Goal: Task Accomplishment & Management: Use online tool/utility

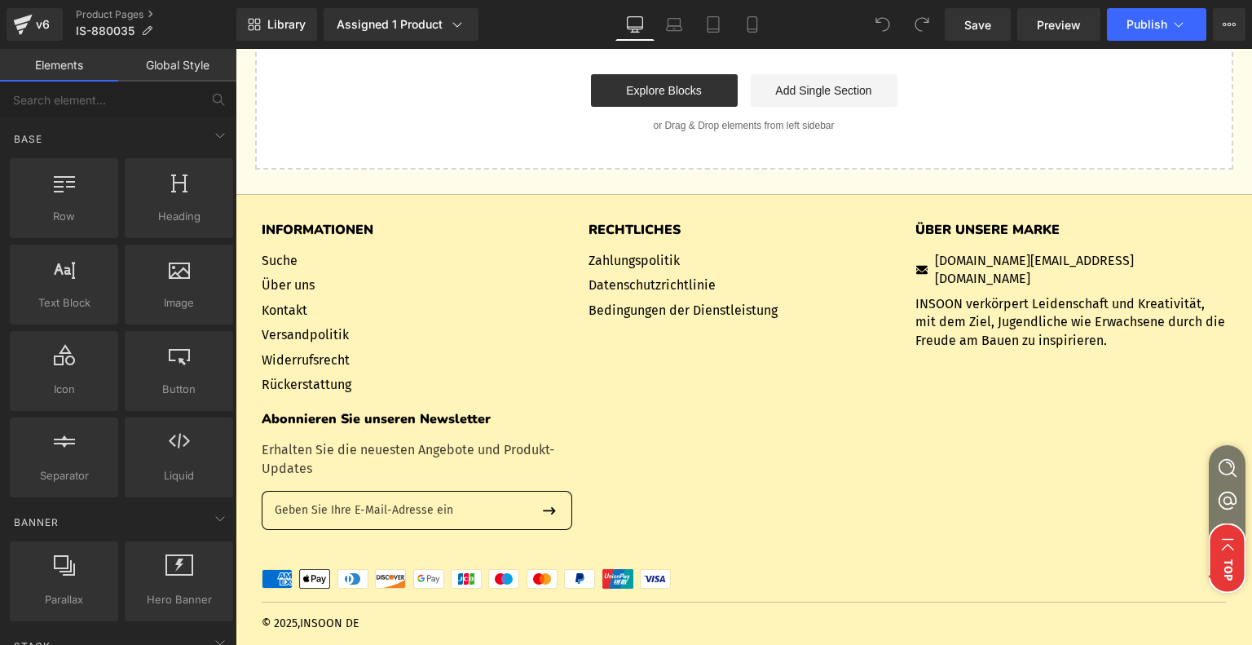
scroll to position [4644, 0]
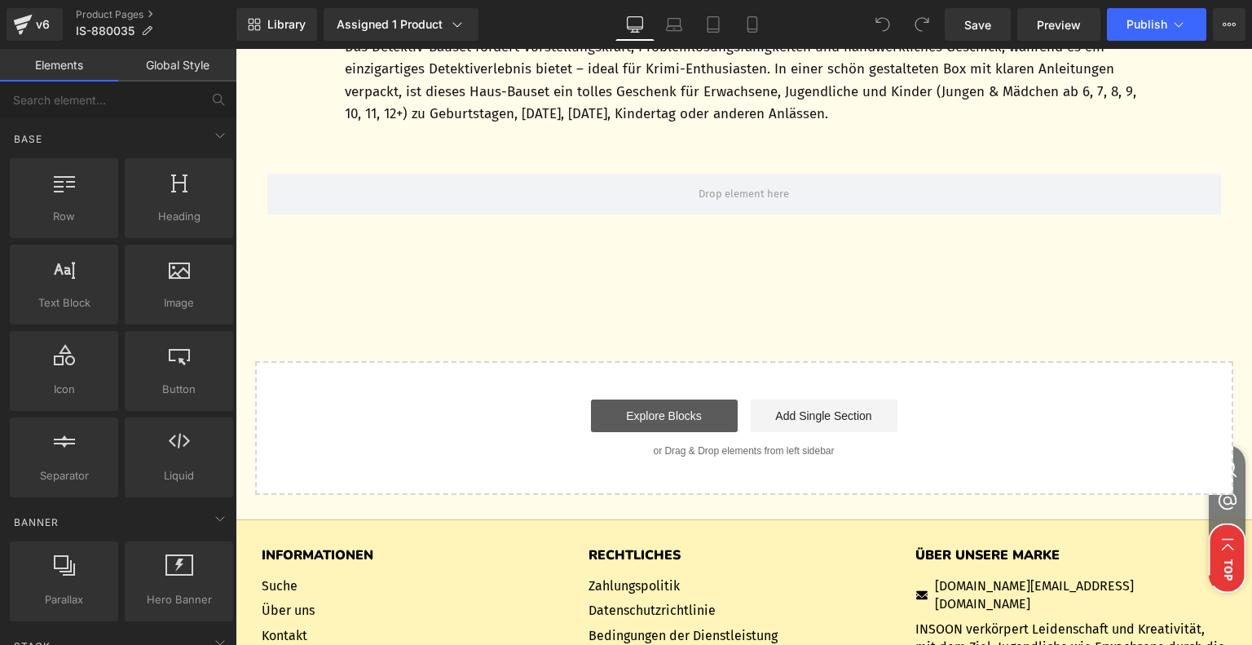
click at [653, 403] on link "Explore Blocks" at bounding box center [664, 415] width 147 height 33
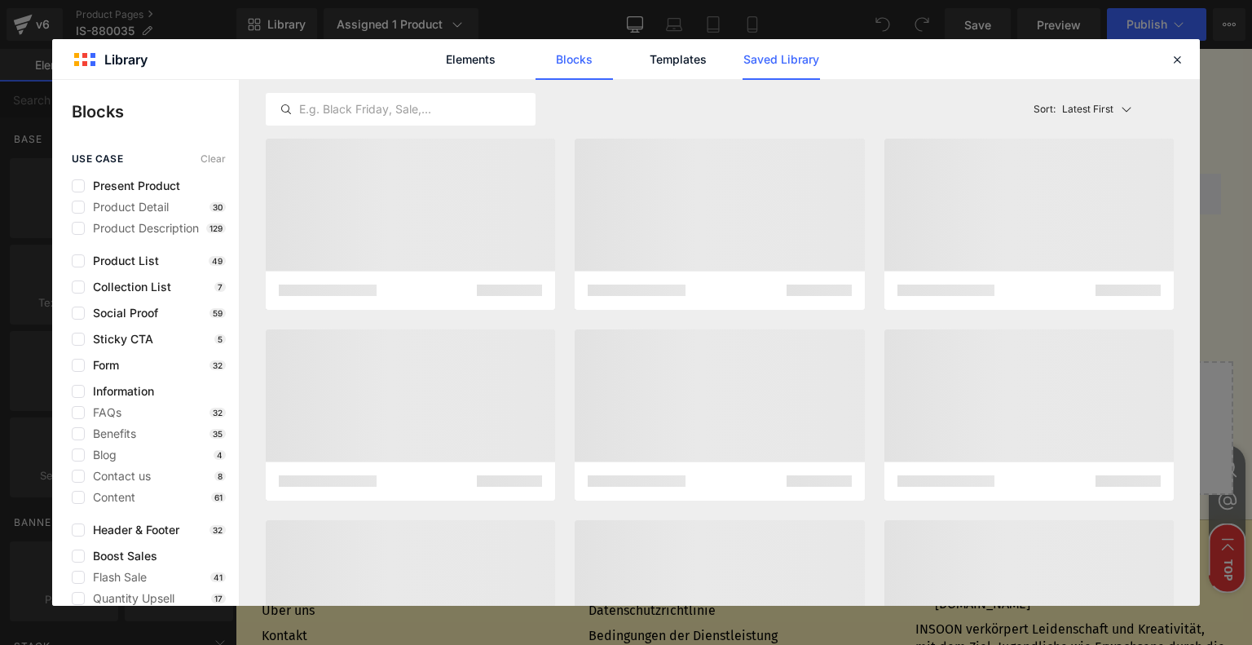
click at [773, 65] on link "Saved Library" at bounding box center [780, 59] width 77 height 41
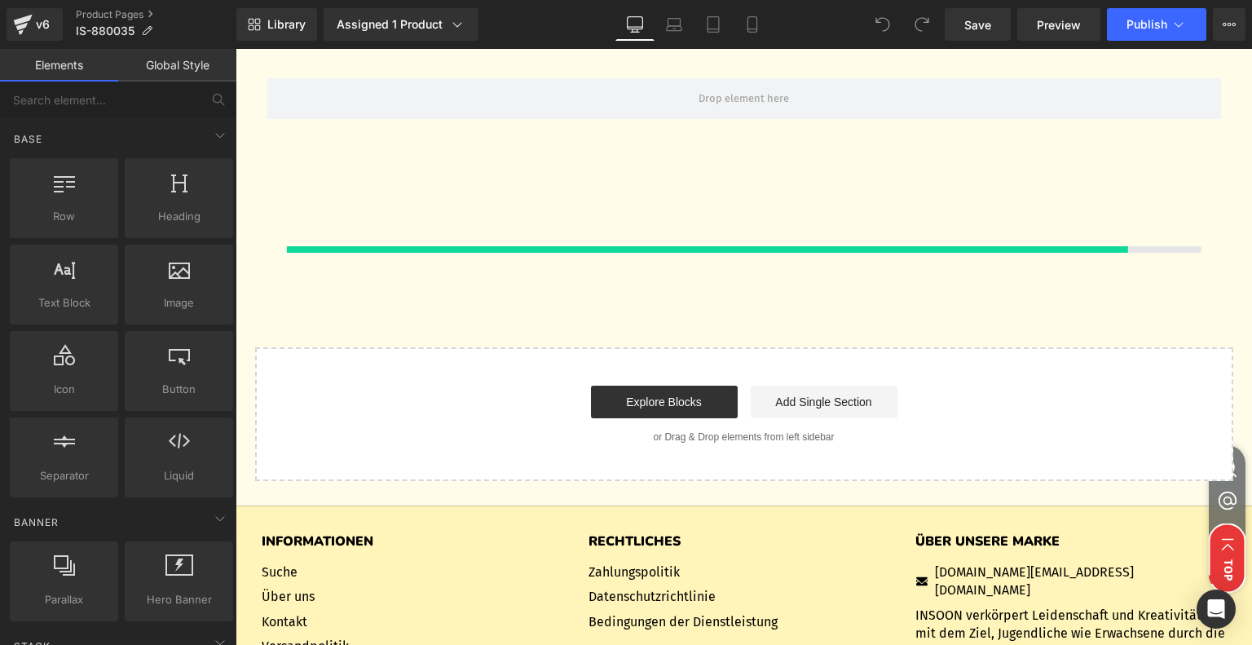
scroll to position [4711, 0]
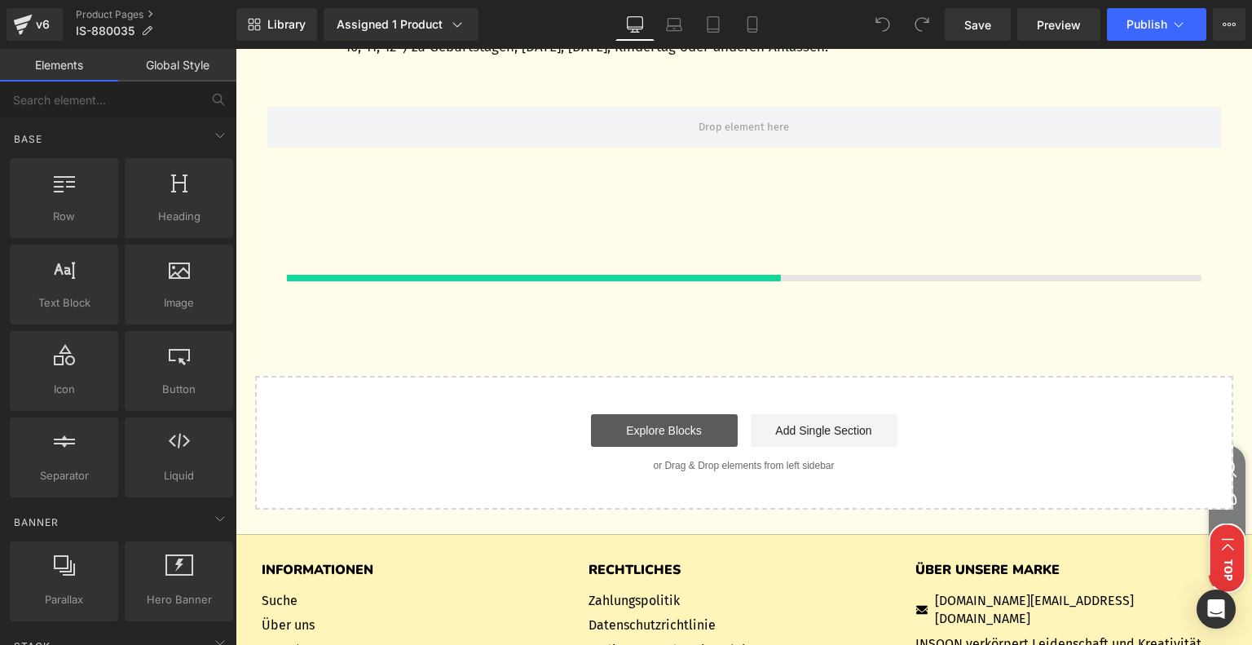
click at [655, 436] on link "Explore Blocks" at bounding box center [664, 430] width 147 height 33
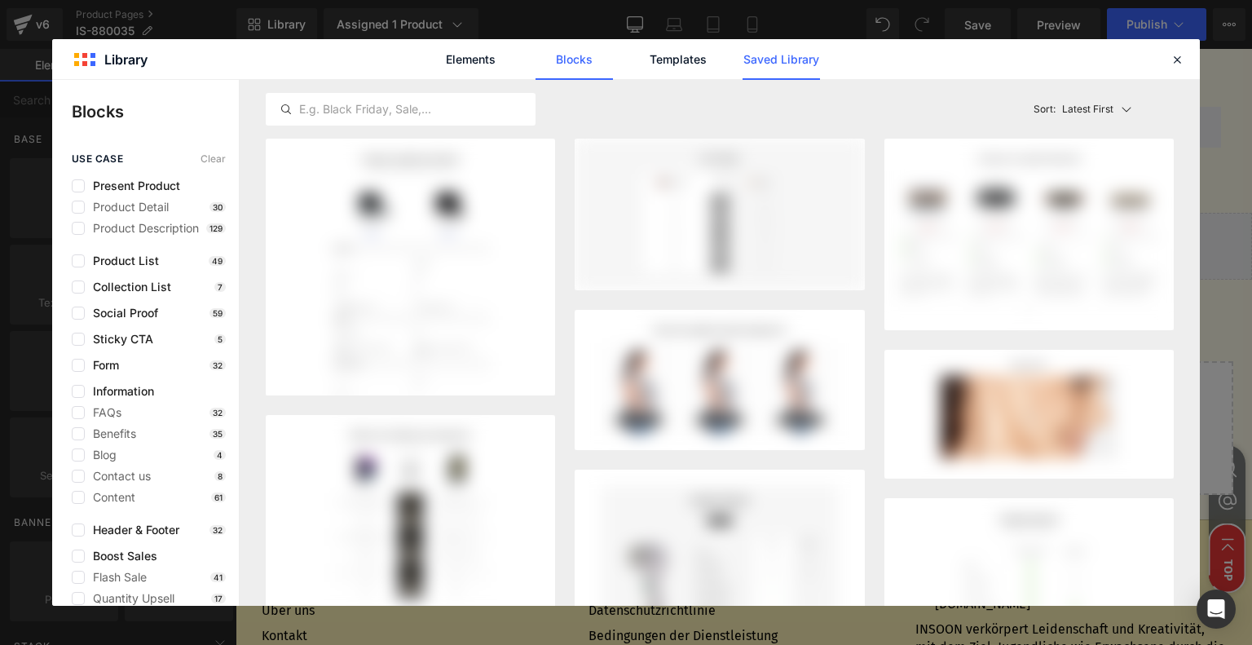
click at [0, 0] on link "Saved Library" at bounding box center [0, 0] width 0 height 0
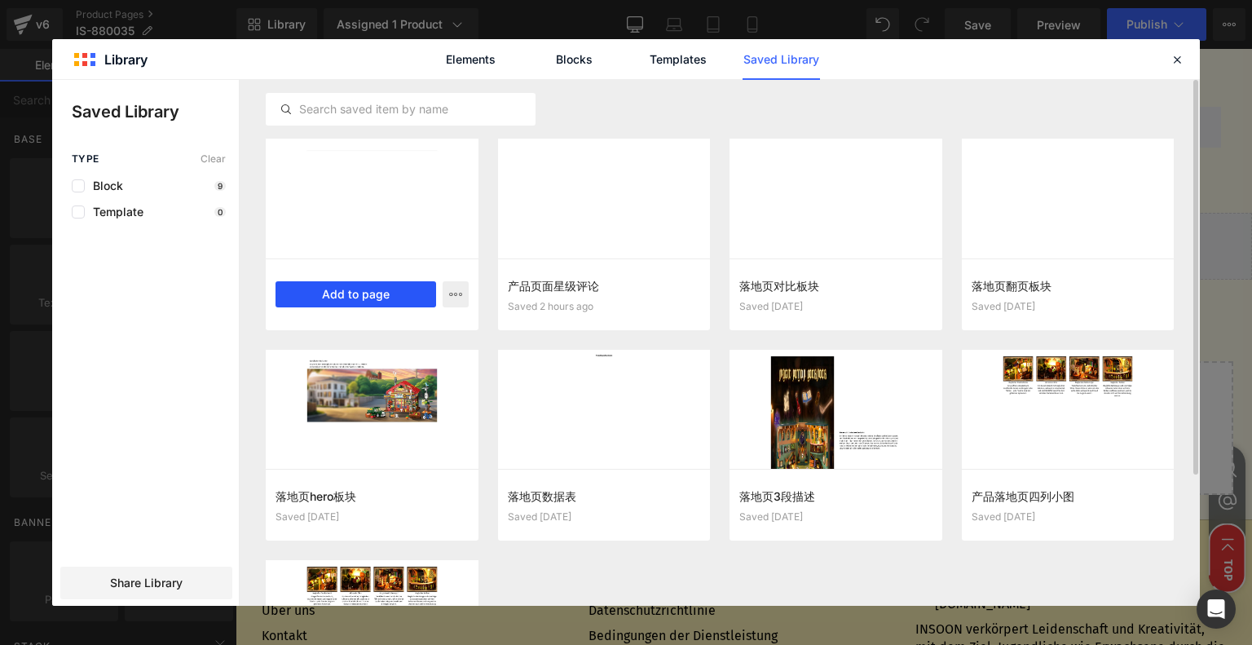
click at [339, 293] on button "Add to page" at bounding box center [355, 294] width 161 height 26
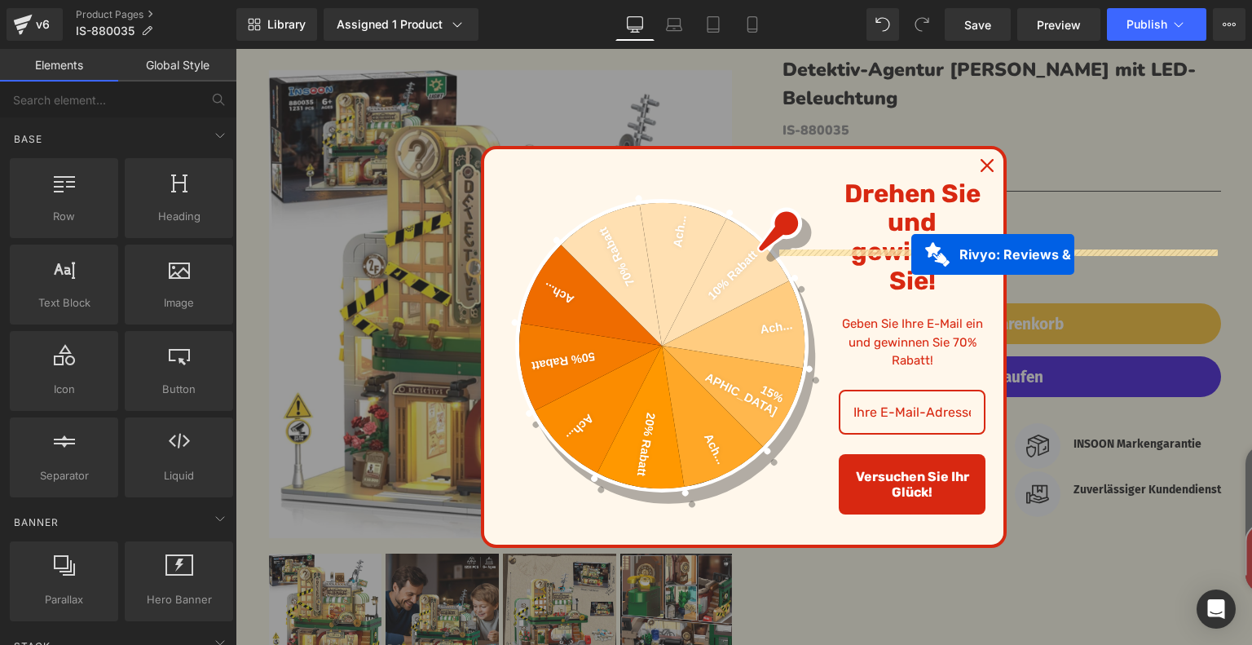
scroll to position [0, 0]
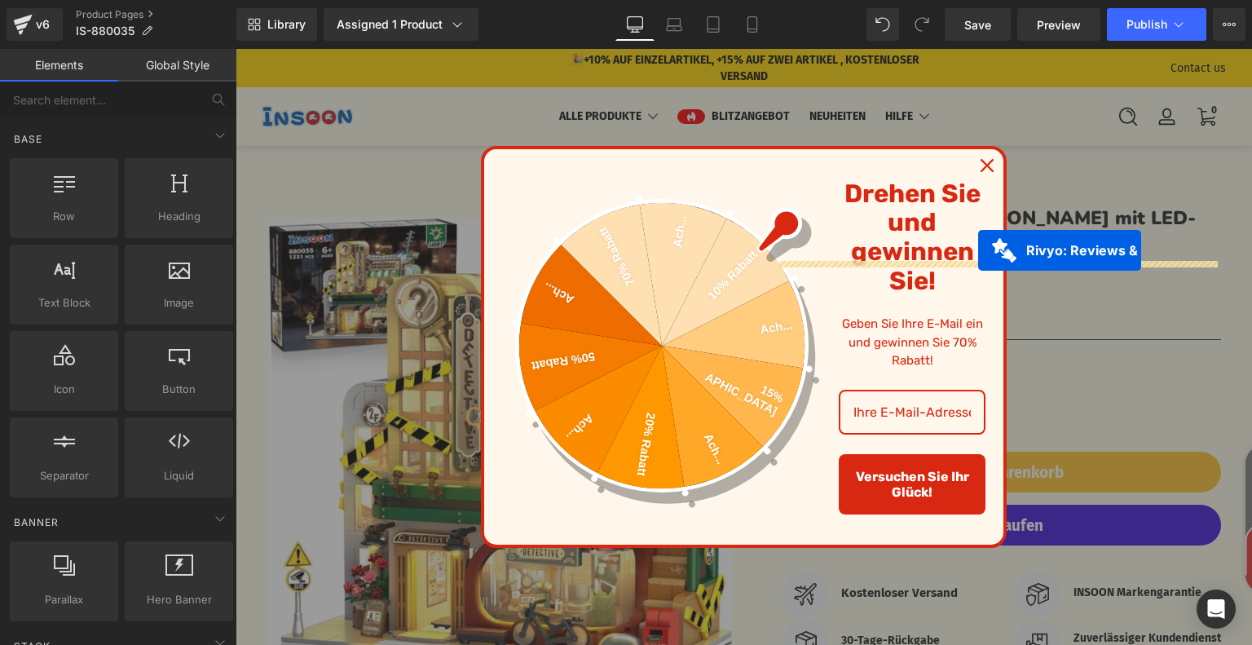
drag, startPoint x: 649, startPoint y: 237, endPoint x: 978, endPoint y: 250, distance: 328.7
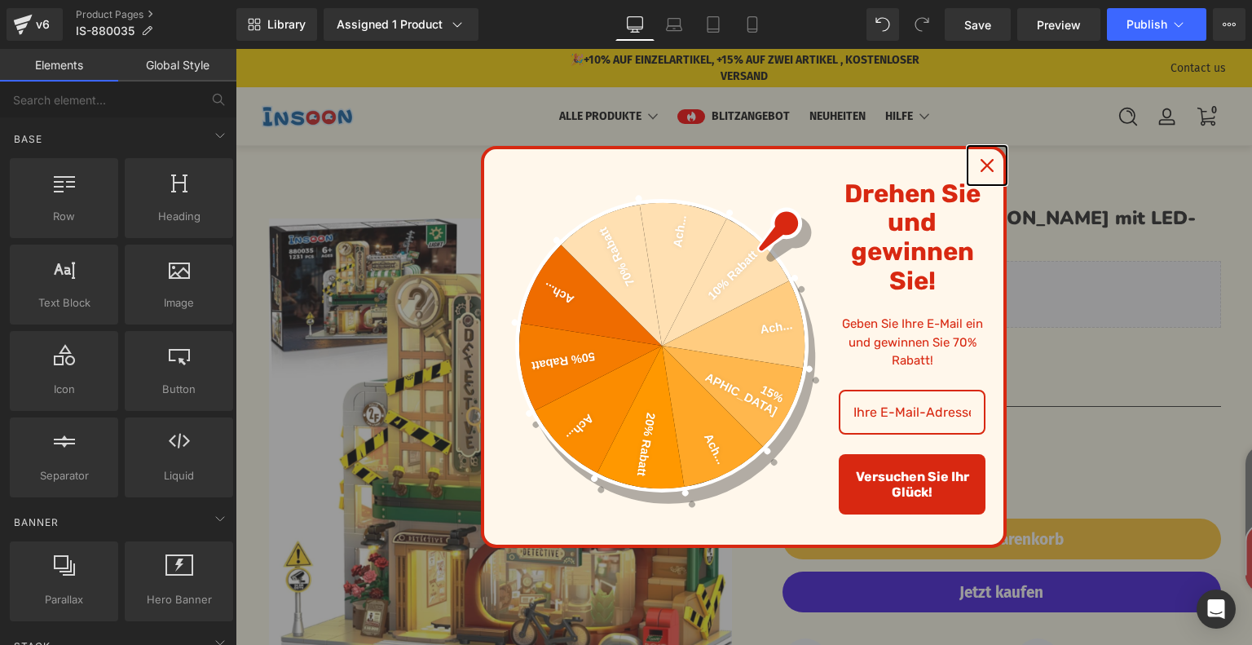
click at [980, 164] on icon "close icon" at bounding box center [986, 165] width 13 height 13
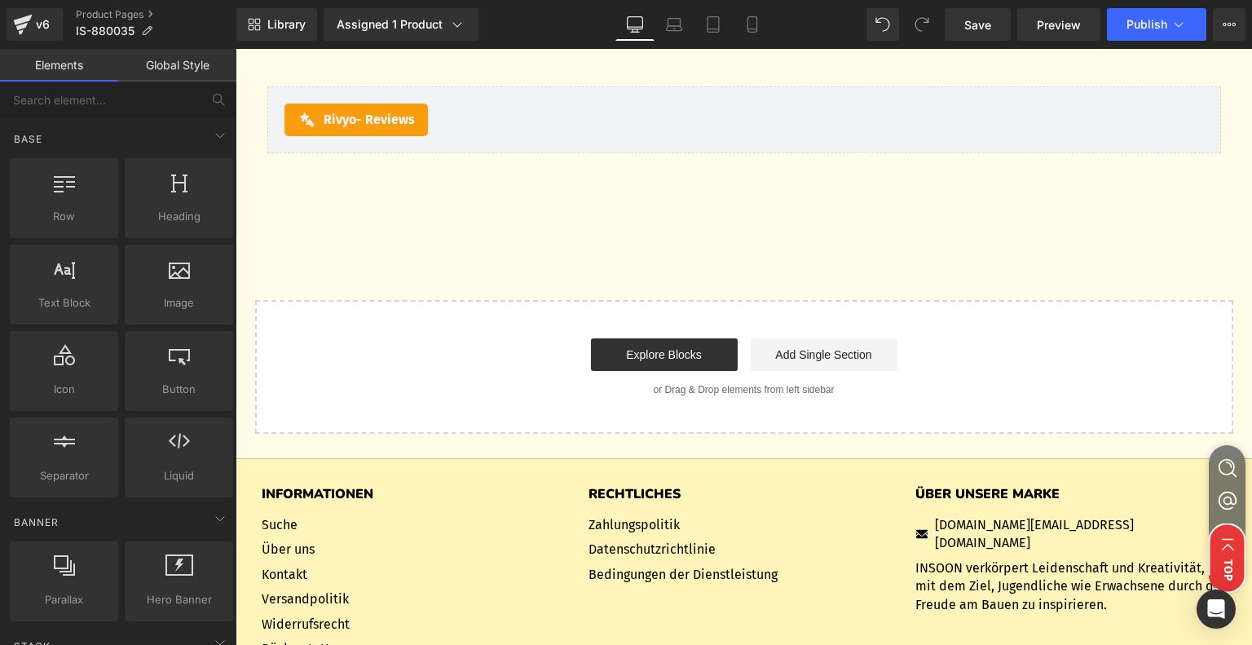
scroll to position [4694, 0]
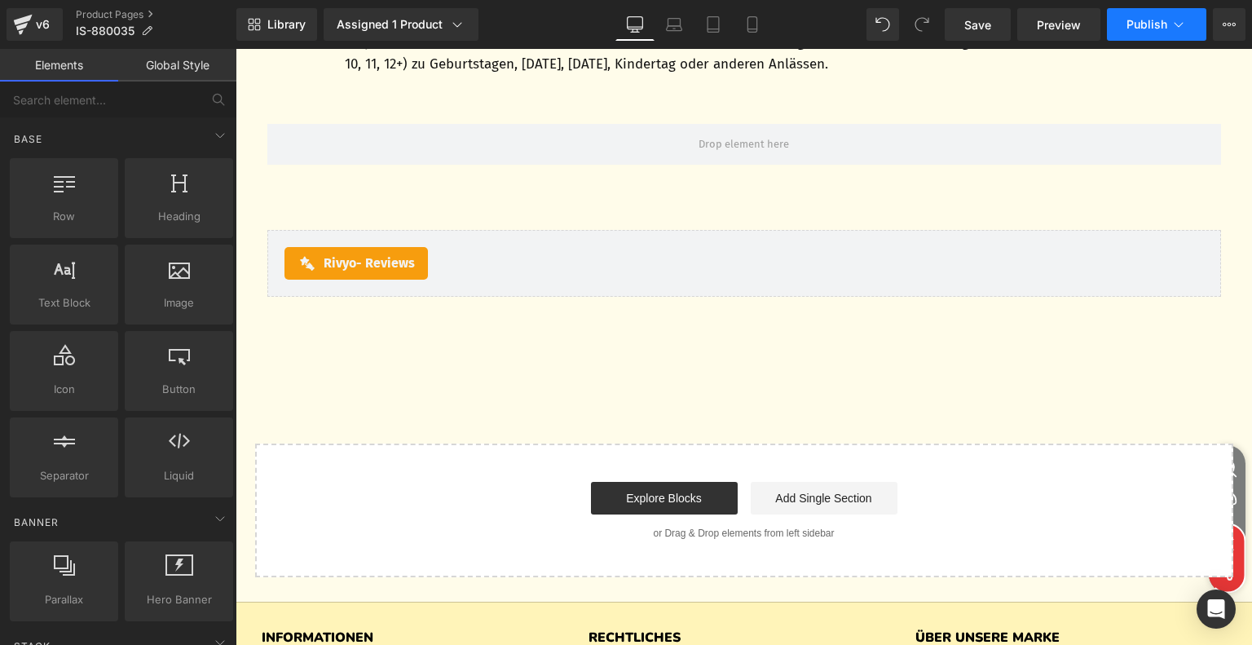
click at [1170, 17] on icon at bounding box center [1178, 24] width 16 height 16
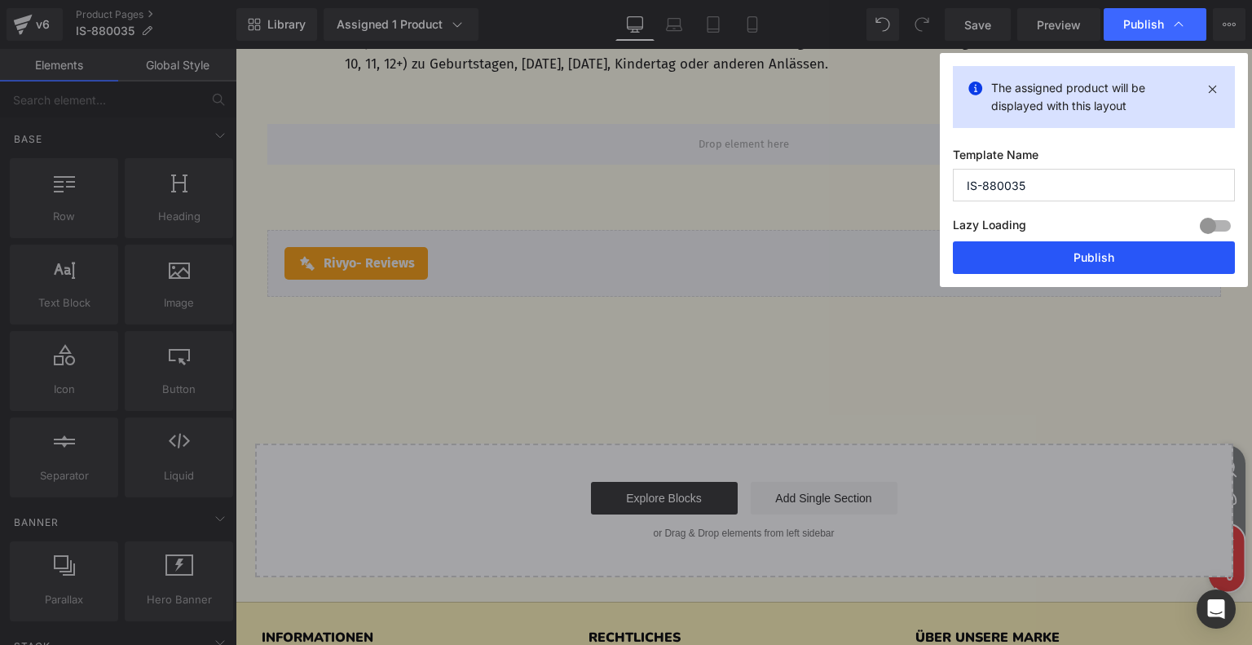
click at [0, 0] on button "Publish" at bounding box center [0, 0] width 0 height 0
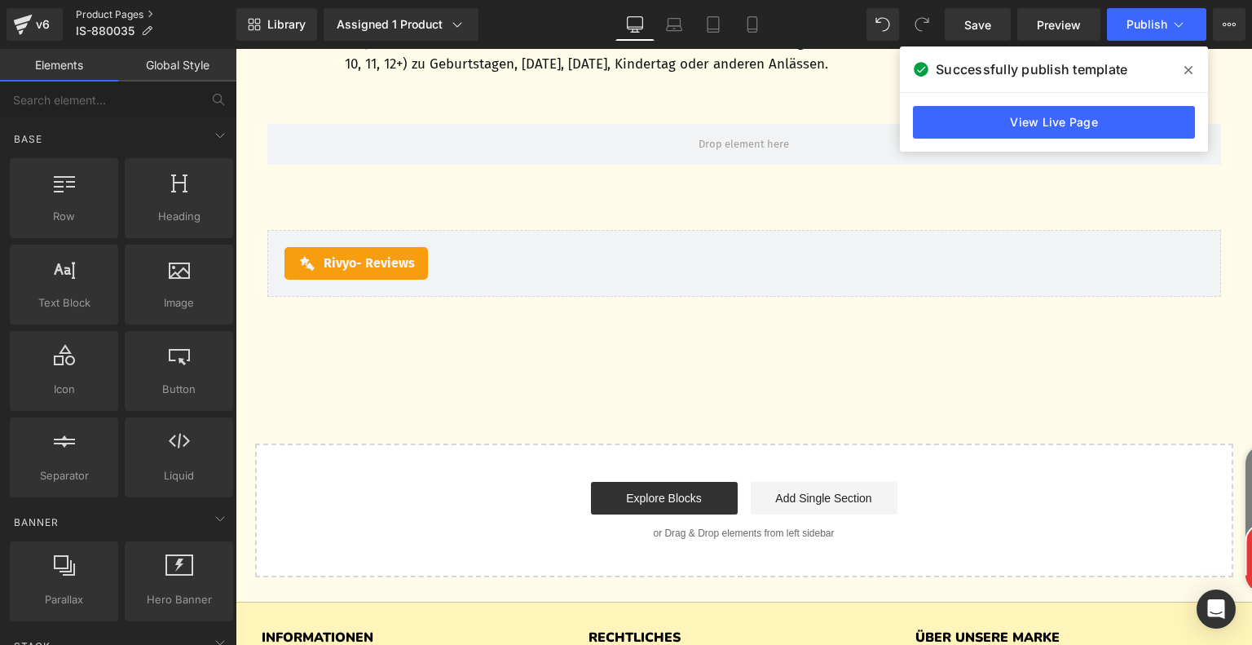
click at [90, 15] on link "Product Pages" at bounding box center [156, 14] width 161 height 13
